Goal: Transaction & Acquisition: Purchase product/service

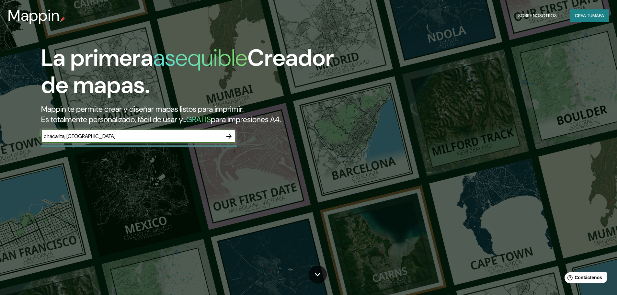
type input "chacarita, [GEOGRAPHIC_DATA]"
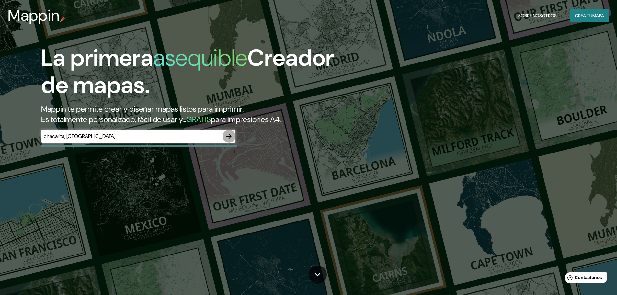
click at [229, 135] on icon "button" at bounding box center [229, 136] width 8 height 8
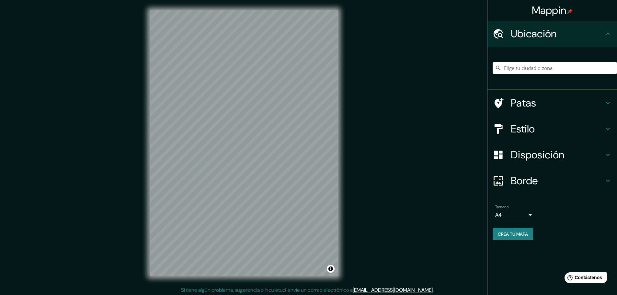
scroll to position [2, 0]
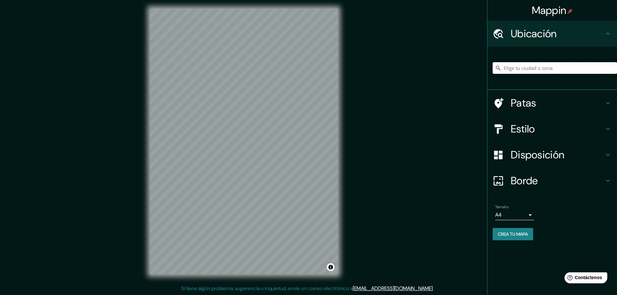
click at [537, 67] on input "Elige tu ciudad o zona" at bounding box center [554, 68] width 124 height 12
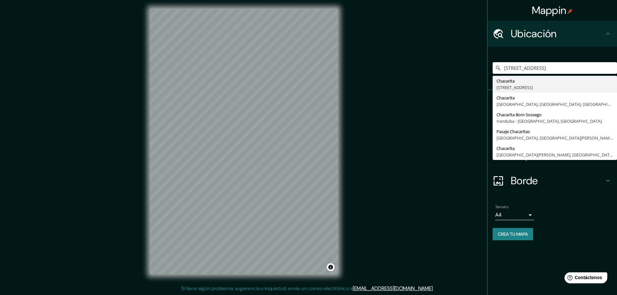
type input "[STREET_ADDRESS]"
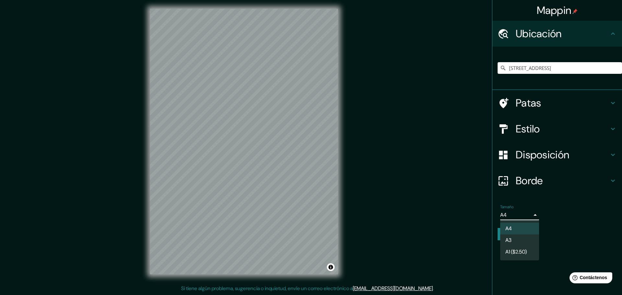
click at [529, 215] on body "Mappin Ubicación [STREET_ADDRESS] Chacarita C1427, [GEOGRAPHIC_DATA], [GEOGRAPH…" at bounding box center [311, 145] width 622 height 295
click at [522, 240] on li "A3" at bounding box center [519, 241] width 39 height 12
type input "a4"
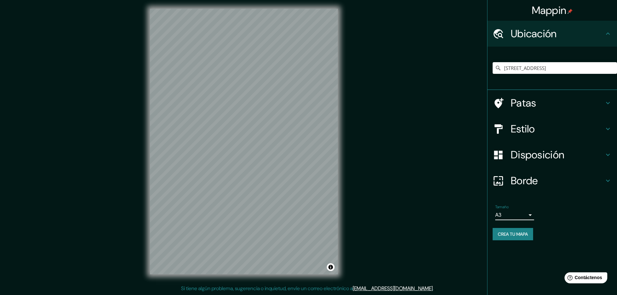
click at [547, 124] on h4 "Estilo" at bounding box center [557, 128] width 93 height 13
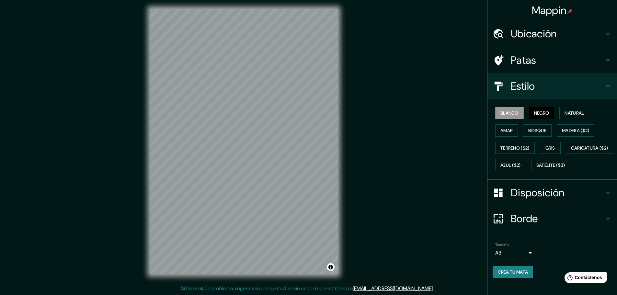
click at [545, 114] on font "Negro" at bounding box center [541, 113] width 15 height 6
click at [545, 146] on font "Gris" at bounding box center [550, 148] width 10 height 6
click at [564, 115] on font "Natural" at bounding box center [573, 113] width 19 height 6
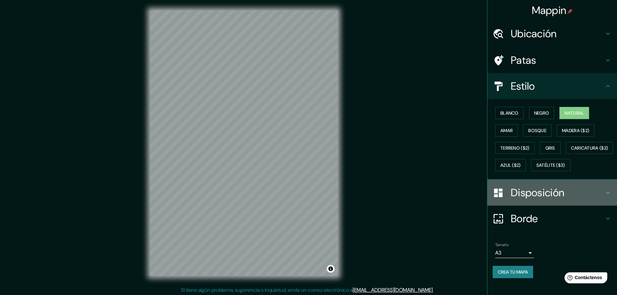
click at [543, 199] on font "Disposición" at bounding box center [537, 193] width 53 height 14
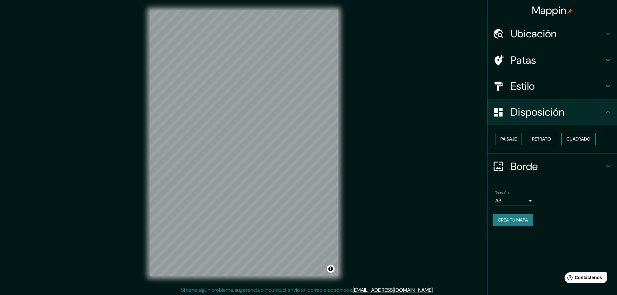
click at [572, 139] on font "Cuadrado" at bounding box center [578, 139] width 24 height 6
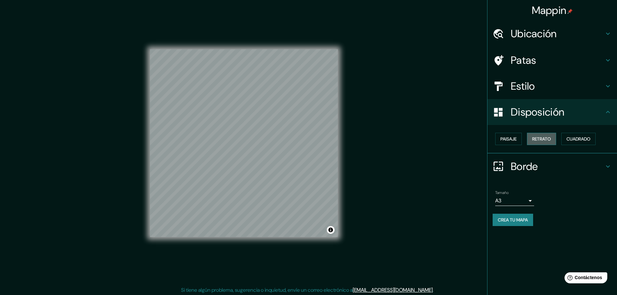
click at [531, 138] on button "Retrato" at bounding box center [541, 139] width 29 height 12
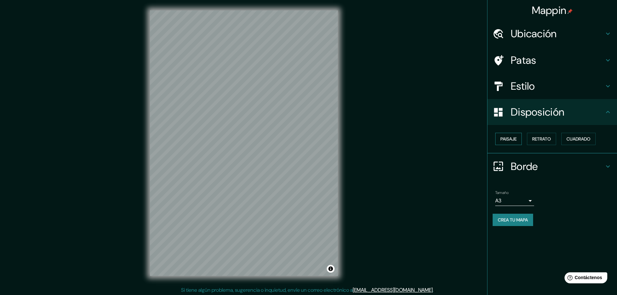
click at [518, 142] on button "Paisaje" at bounding box center [508, 139] width 27 height 12
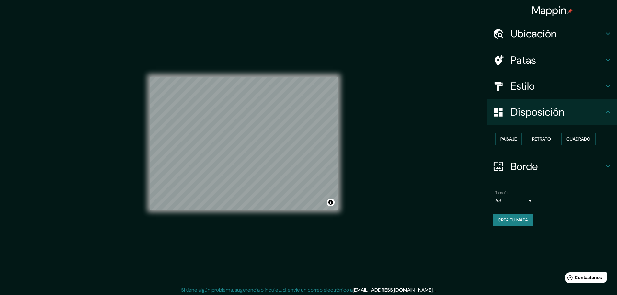
click at [534, 86] on font "Estilo" at bounding box center [523, 86] width 24 height 14
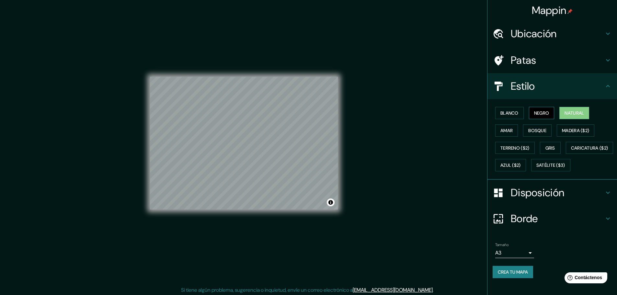
click at [534, 114] on font "Negro" at bounding box center [541, 113] width 15 height 6
click at [512, 116] on font "Blanco" at bounding box center [509, 113] width 18 height 8
click at [505, 133] on font "Amar" at bounding box center [506, 131] width 12 height 6
click at [529, 130] on font "Bosque" at bounding box center [537, 131] width 18 height 6
click at [576, 110] on font "Natural" at bounding box center [573, 113] width 19 height 6
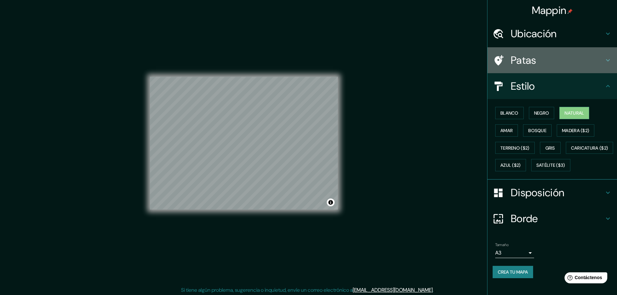
click at [542, 64] on h4 "Patas" at bounding box center [557, 60] width 93 height 13
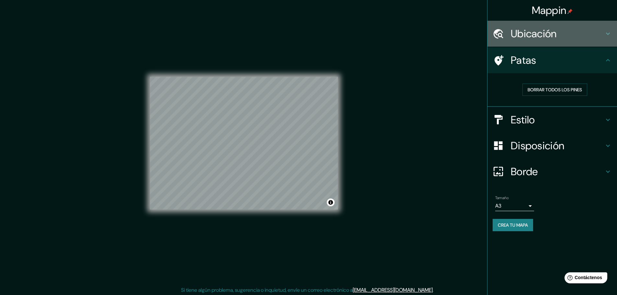
click at [546, 41] on div "Ubicación" at bounding box center [552, 34] width 130 height 26
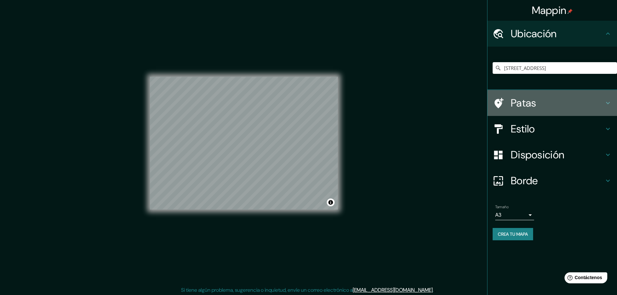
click at [538, 103] on h4 "Patas" at bounding box center [557, 102] width 93 height 13
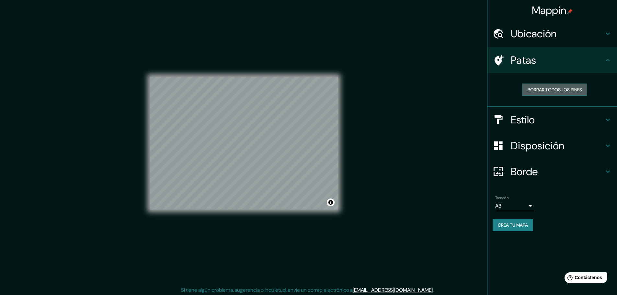
click at [542, 88] on font "Borrar todos los pines" at bounding box center [554, 90] width 54 height 6
click at [536, 143] on font "Disposición" at bounding box center [537, 146] width 53 height 14
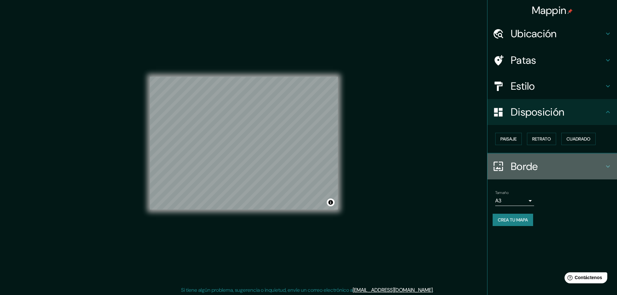
click at [532, 170] on font "Borde" at bounding box center [524, 167] width 27 height 14
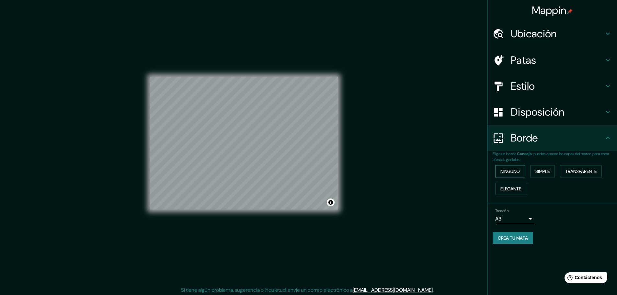
click at [505, 175] on font "Ninguno" at bounding box center [509, 171] width 19 height 8
click at [549, 169] on font "Simple" at bounding box center [542, 171] width 14 height 6
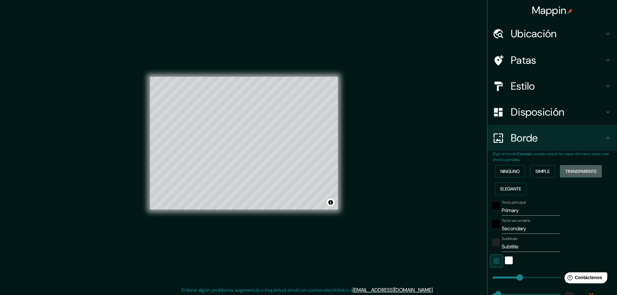
click at [570, 170] on font "Transparente" at bounding box center [580, 171] width 31 height 6
click at [511, 190] on font "Elegante" at bounding box center [510, 189] width 21 height 6
click at [510, 172] on font "Ninguno" at bounding box center [509, 171] width 19 height 6
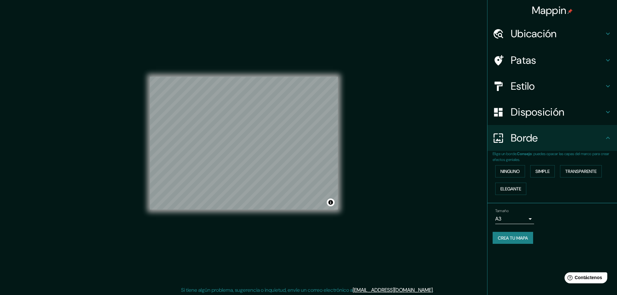
click at [550, 88] on h4 "Estilo" at bounding box center [557, 86] width 93 height 13
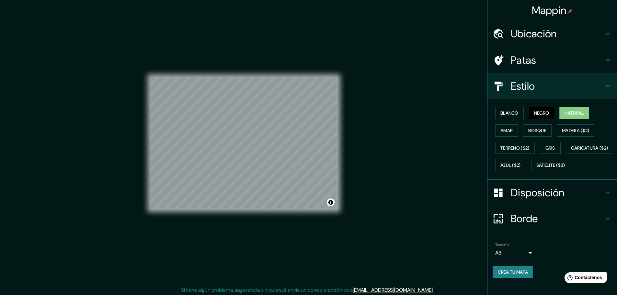
click at [541, 116] on font "Negro" at bounding box center [541, 113] width 15 height 6
click at [564, 114] on font "Natural" at bounding box center [573, 113] width 19 height 6
